Goal: Communication & Community: Answer question/provide support

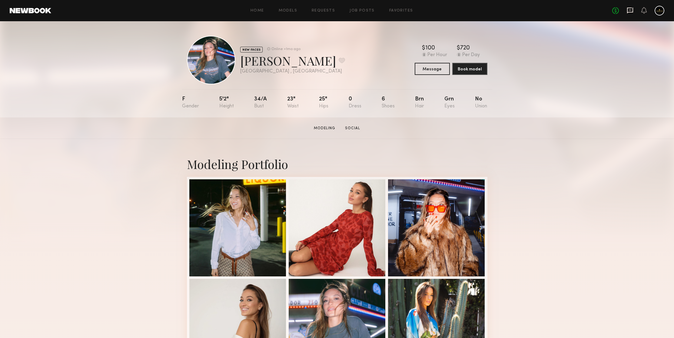
click at [632, 10] on icon at bounding box center [630, 10] width 7 height 7
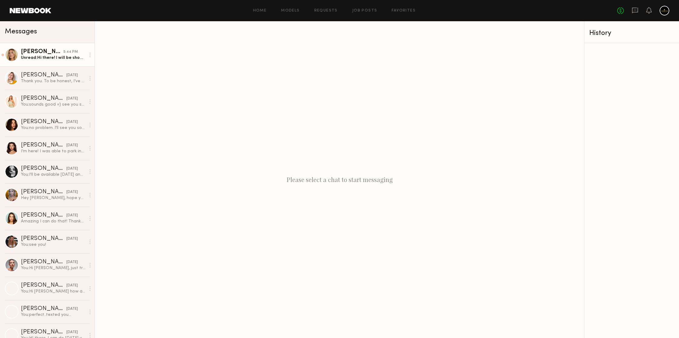
click at [47, 57] on div "Unread: Hi there! I will be shooting [DATE] from 10-12 or 1, and it’s 5 minutes…" at bounding box center [53, 58] width 65 height 6
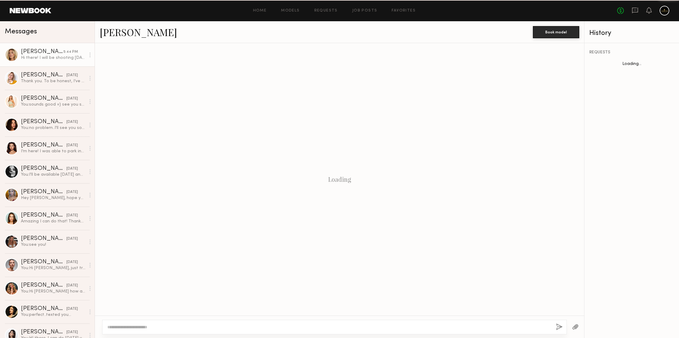
scroll to position [392, 0]
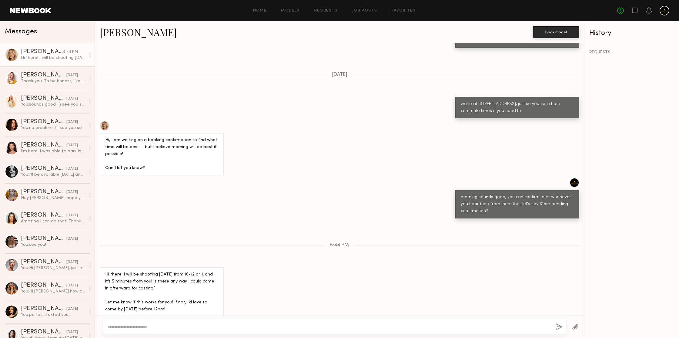
click at [151, 328] on textarea at bounding box center [329, 327] width 444 height 6
click at [154, 325] on textarea at bounding box center [329, 327] width 444 height 6
type textarea "**********"
click at [557, 328] on button "button" at bounding box center [559, 327] width 7 height 8
